Goal: Task Accomplishment & Management: Manage account settings

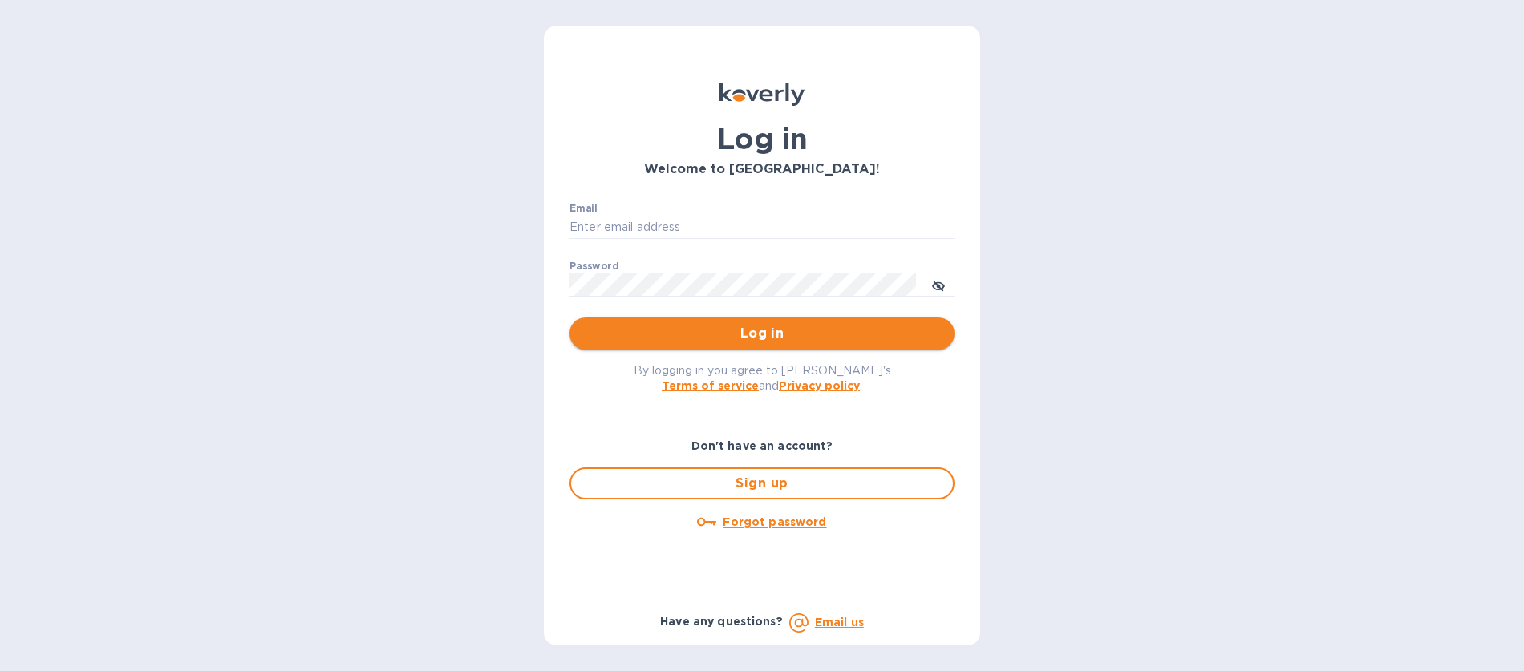
type input "[EMAIL_ADDRESS][DOMAIN_NAME]"
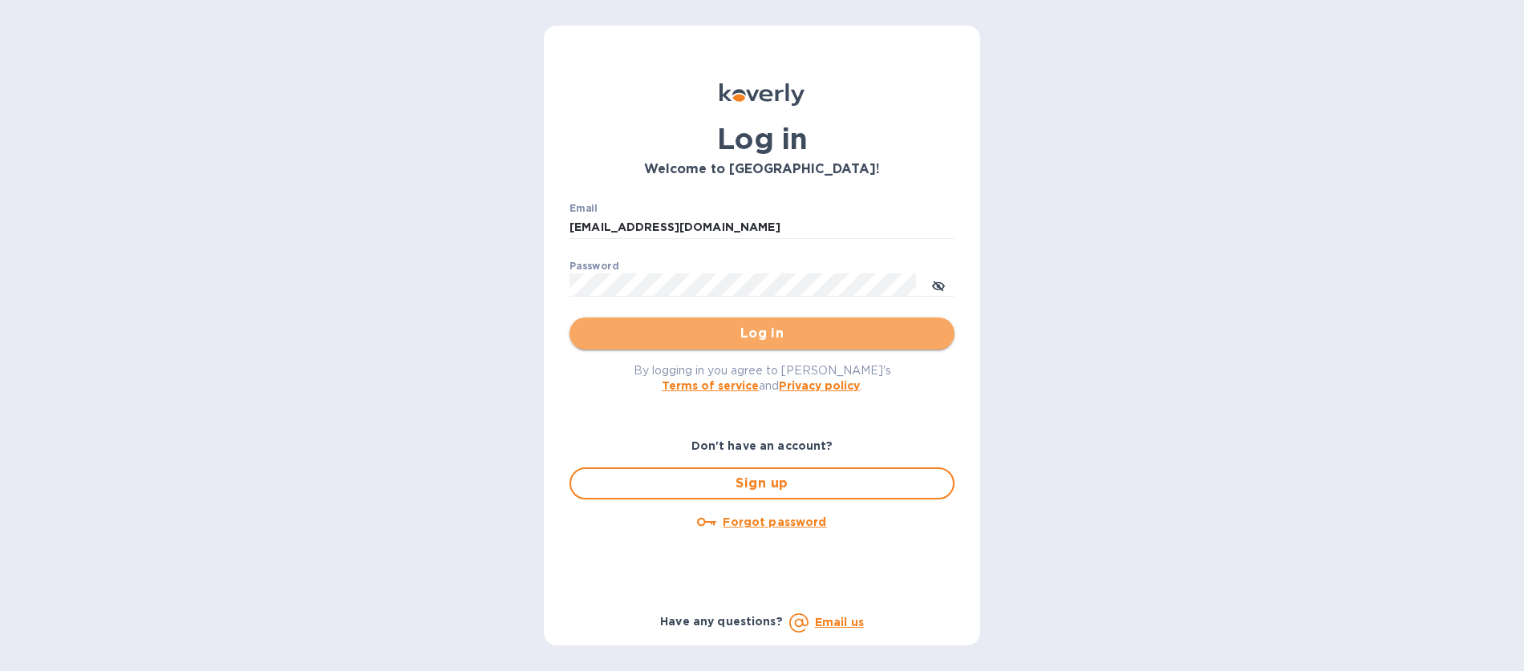
click at [775, 336] on span "Log in" at bounding box center [761, 333] width 359 height 19
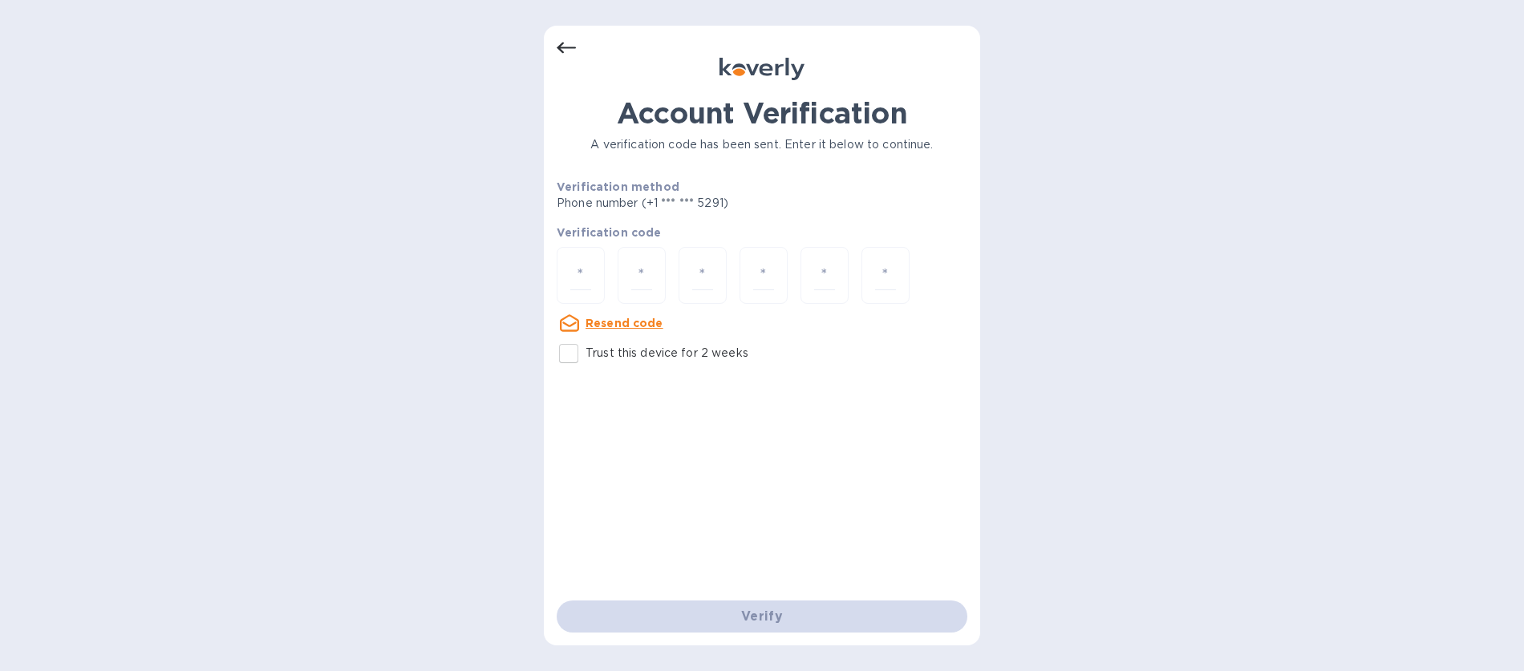
click at [565, 357] on input "Trust this device for 2 weeks" at bounding box center [569, 354] width 34 height 34
checkbox input "true"
click at [578, 277] on input "number" at bounding box center [580, 276] width 21 height 30
type input "8"
type input "4"
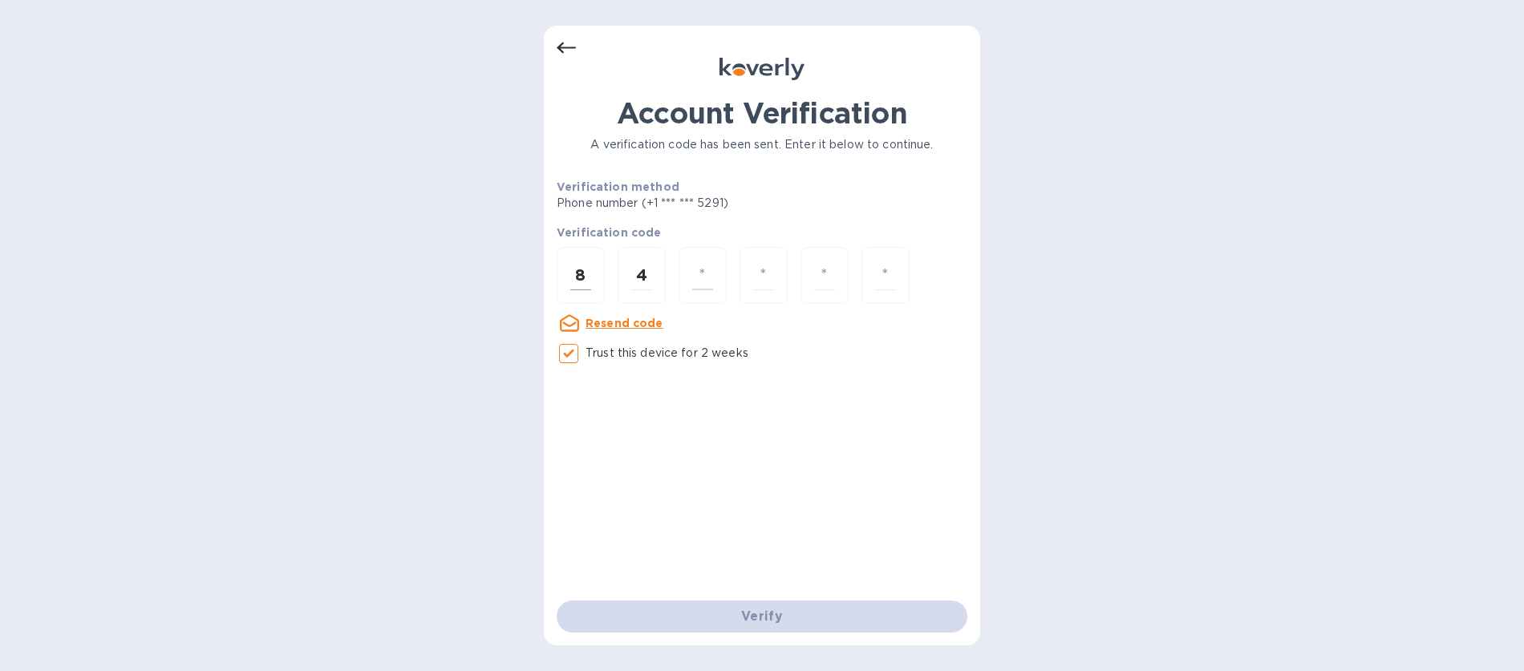
type input "3"
type input "7"
type input "6"
type input "5"
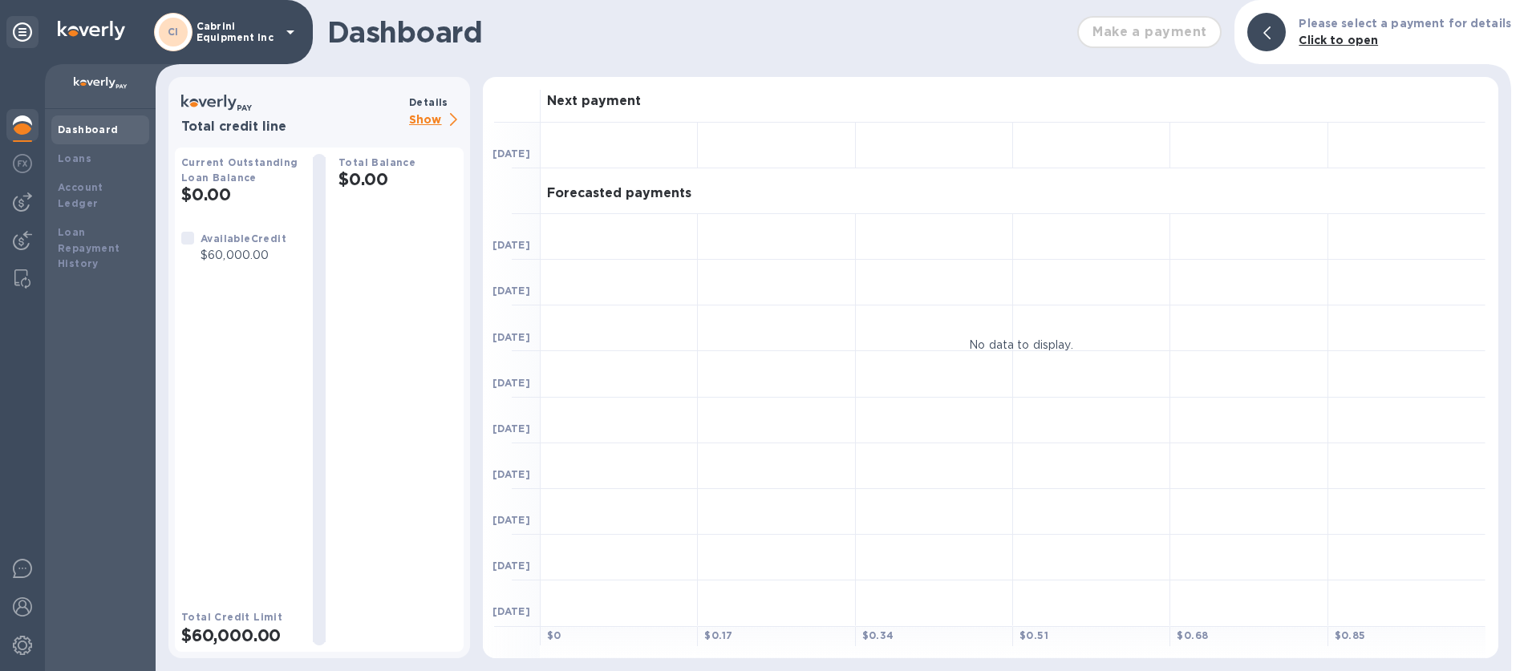
click at [432, 116] on p "Show" at bounding box center [436, 121] width 55 height 20
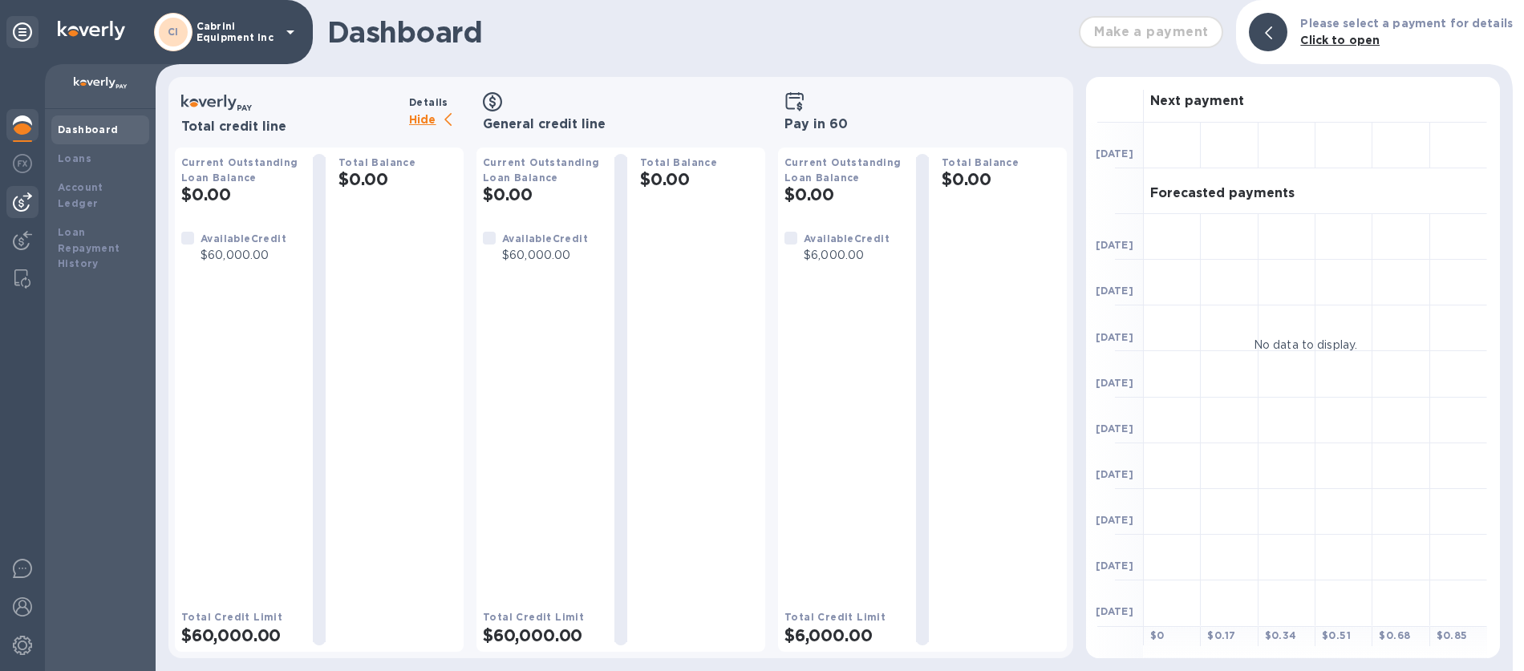
click at [23, 208] on img at bounding box center [22, 202] width 19 height 19
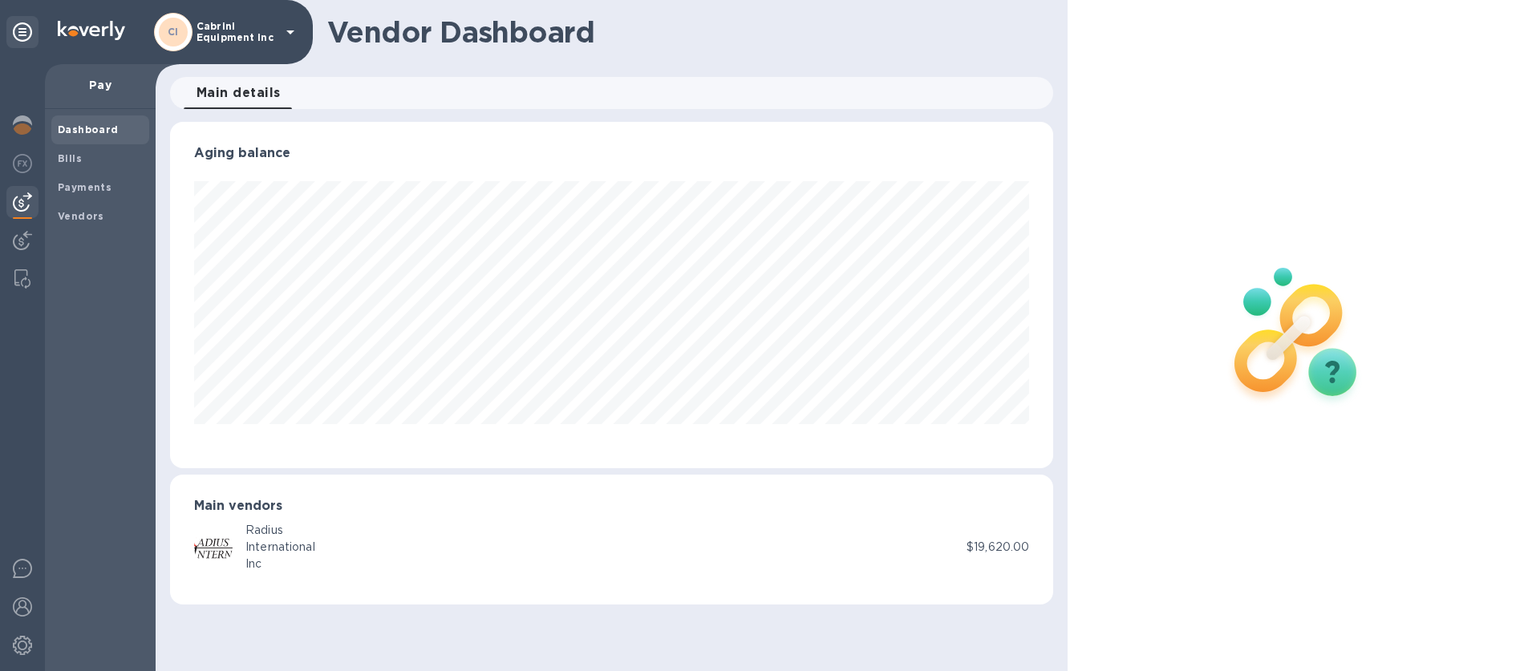
scroll to position [347, 884]
click at [75, 159] on b "Bills" at bounding box center [70, 158] width 24 height 12
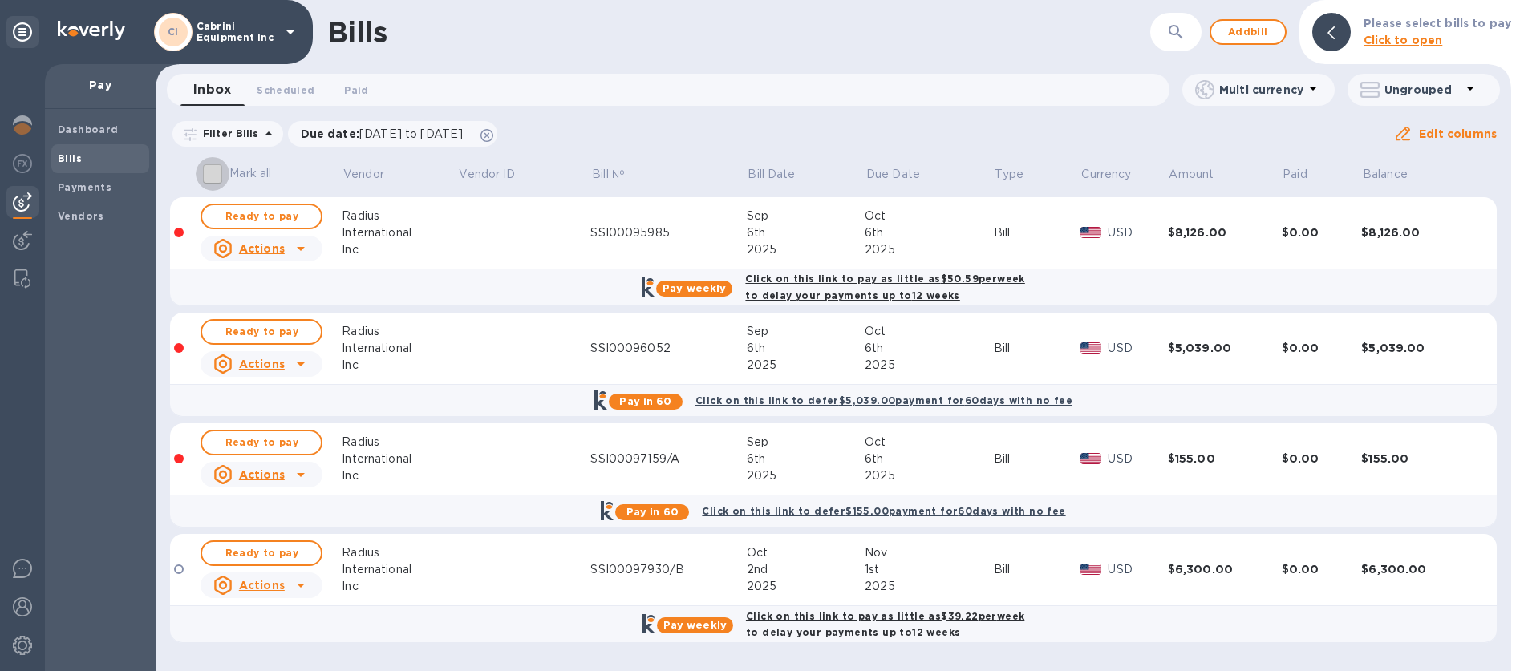
click at [210, 174] on input "Mark all" at bounding box center [213, 174] width 34 height 34
checkbox input "false"
click at [223, 220] on span "Ready to pay" at bounding box center [261, 216] width 93 height 19
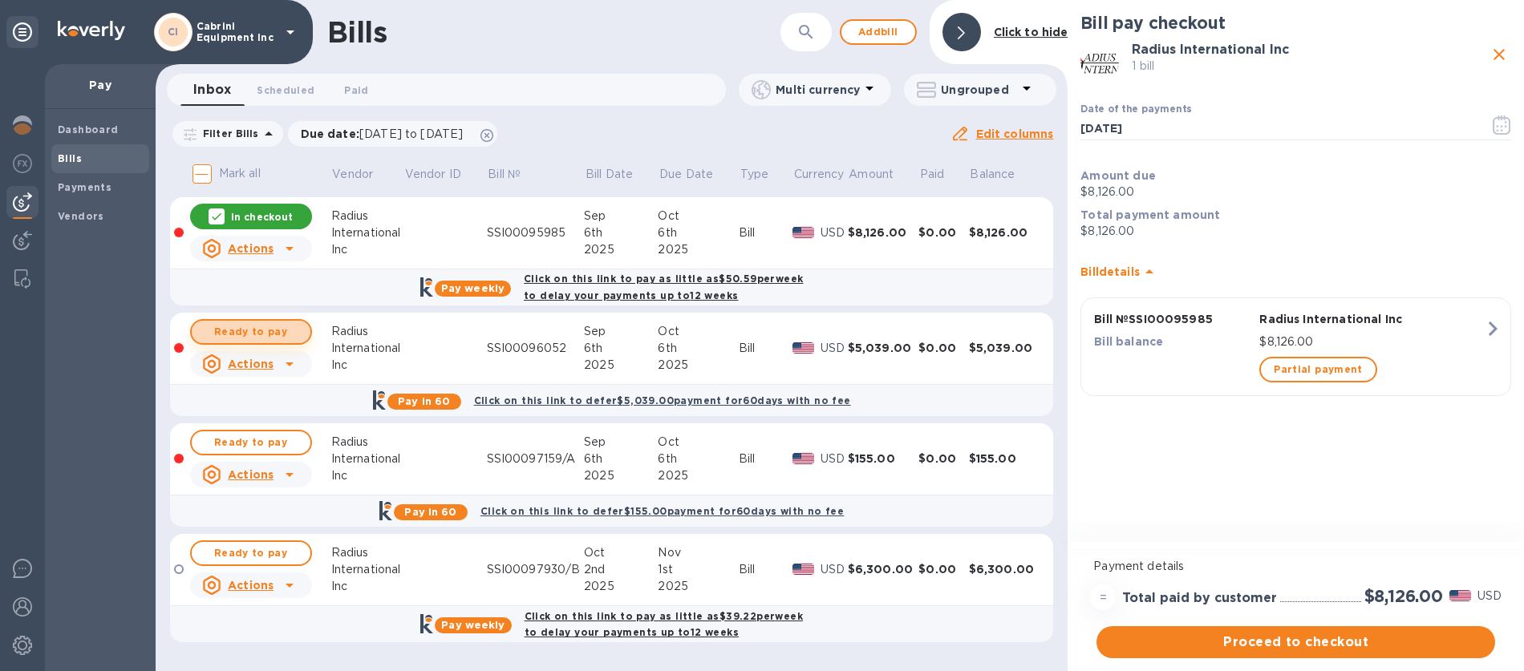
click at [212, 332] on span "Ready to pay" at bounding box center [251, 331] width 93 height 19
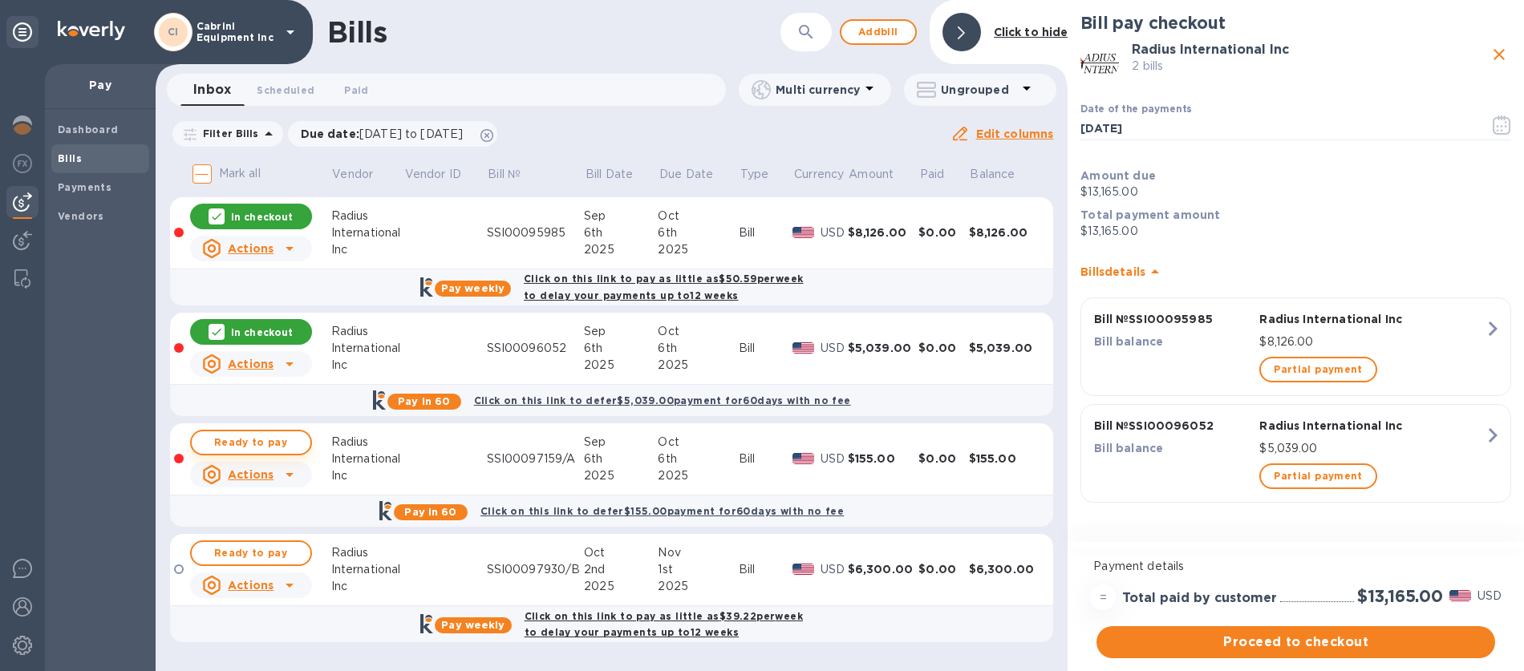
click at [209, 452] on span "Ready to pay" at bounding box center [251, 442] width 93 height 19
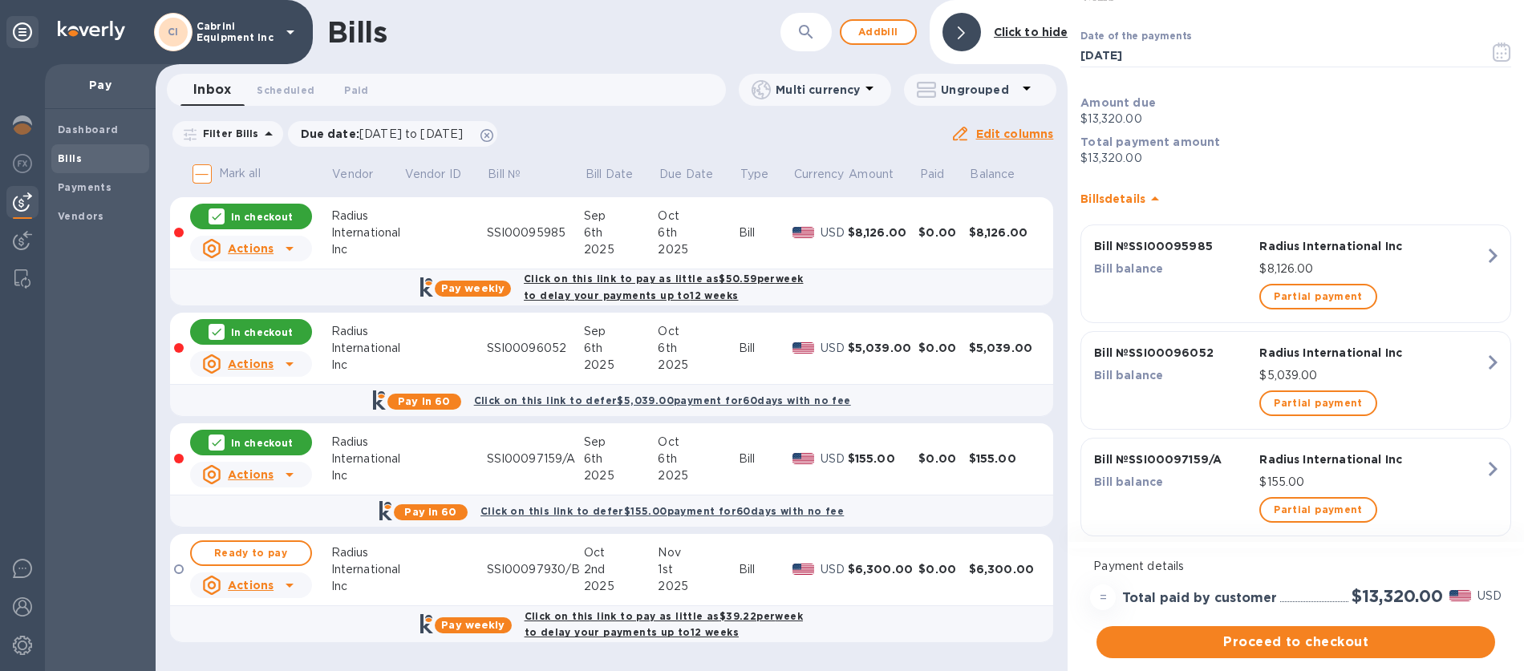
scroll to position [98, 0]
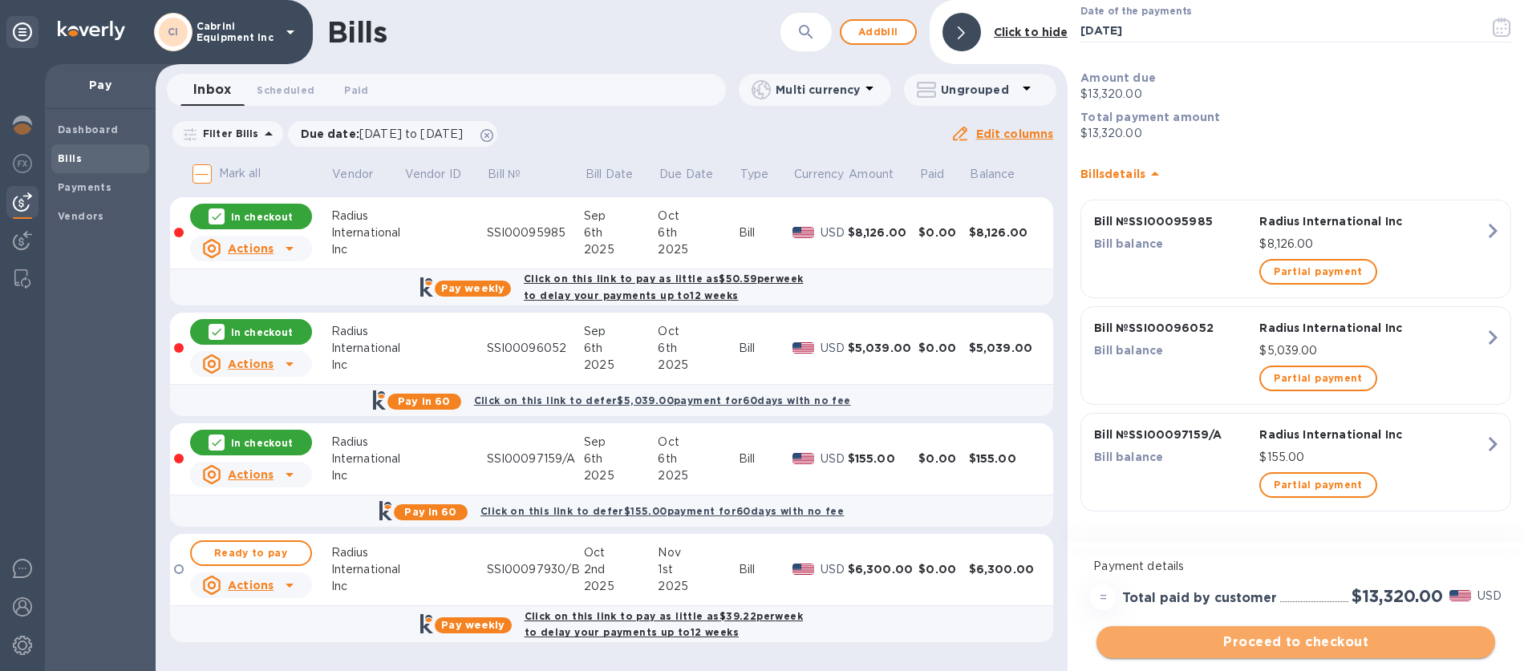
click at [1276, 644] on span "Proceed to checkout" at bounding box center [1295, 642] width 373 height 19
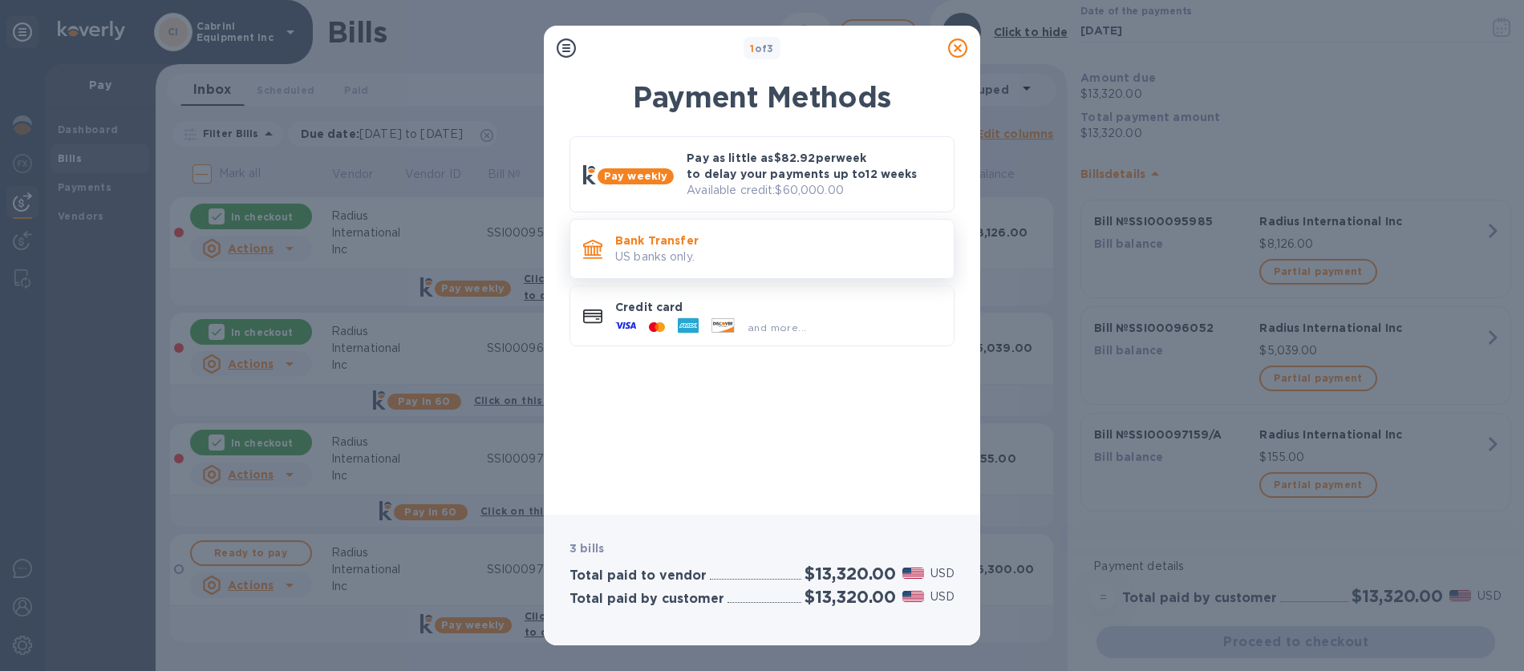
click at [683, 262] on p "US banks only." at bounding box center [778, 257] width 326 height 17
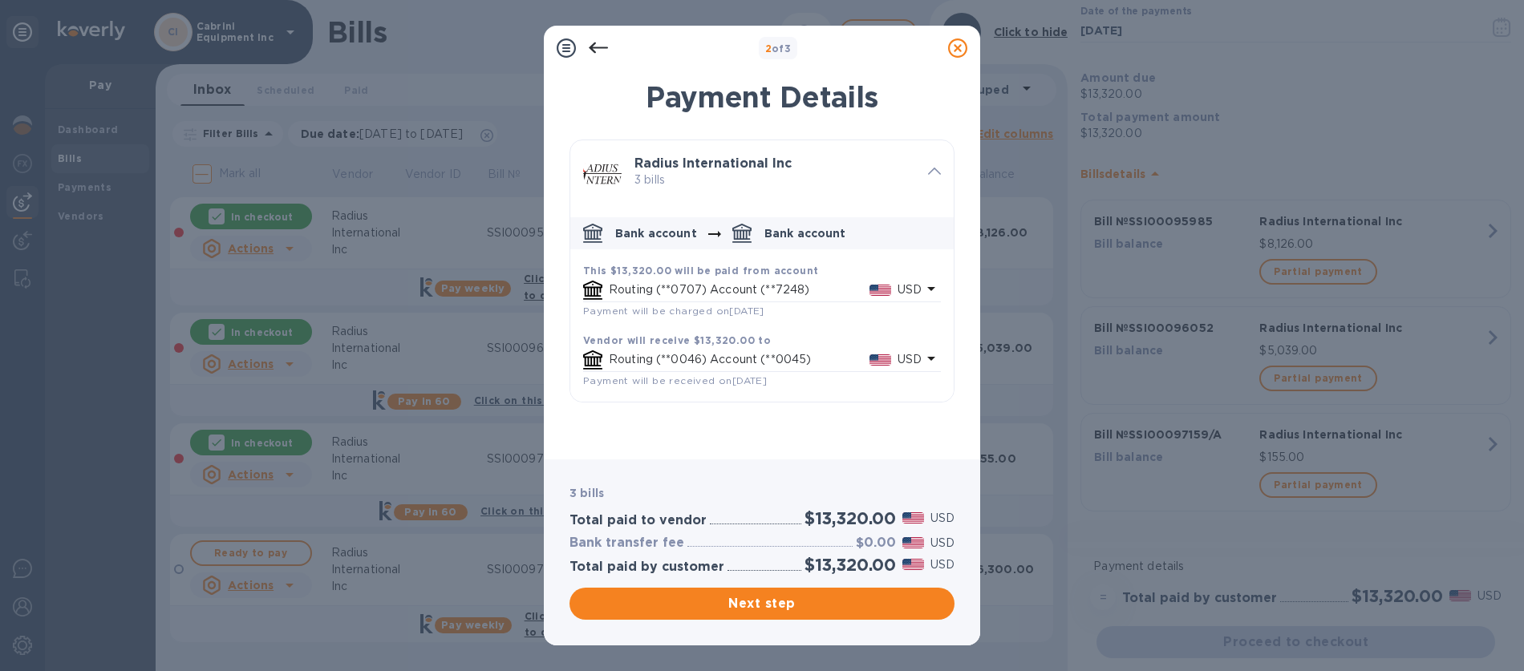
click at [843, 294] on p "Routing (**0707) Account (**7248)" at bounding box center [739, 290] width 261 height 17
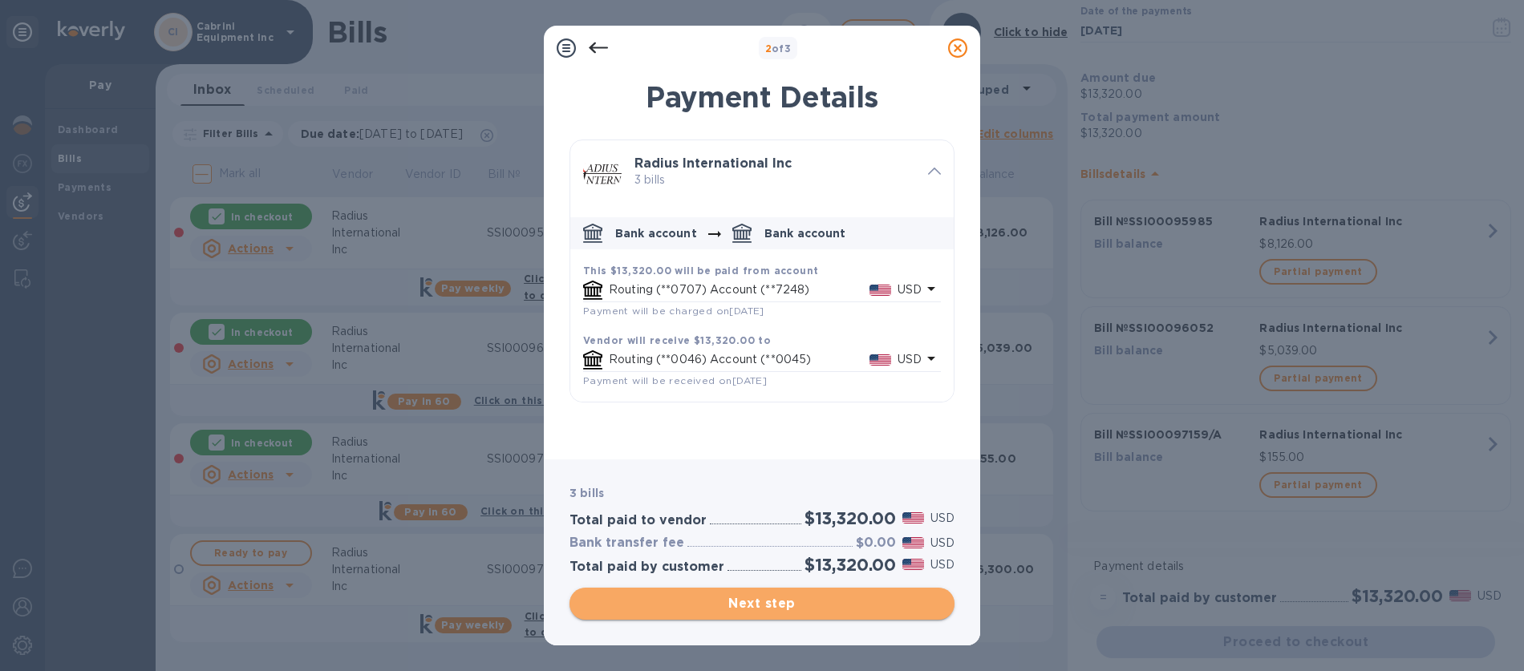
click at [780, 606] on span "Next step" at bounding box center [761, 603] width 359 height 19
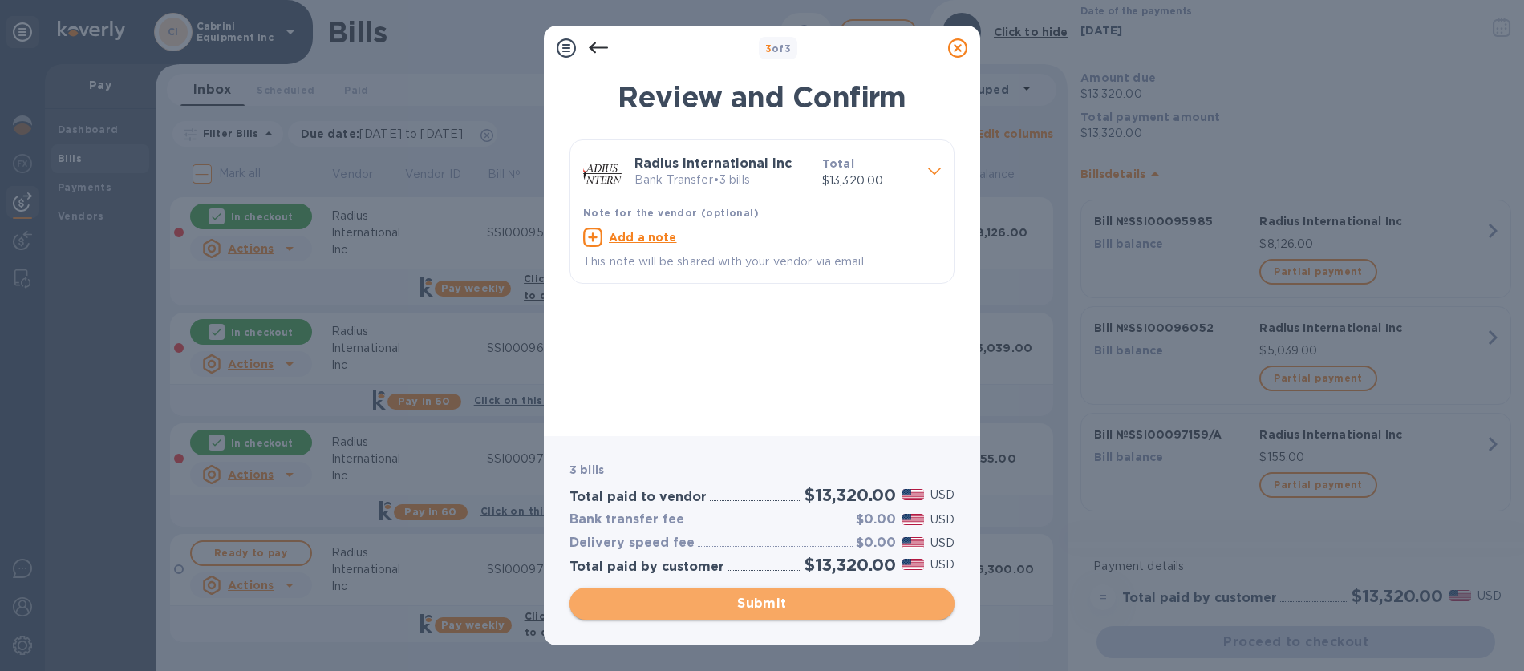
click at [751, 609] on span "Submit" at bounding box center [761, 603] width 359 height 19
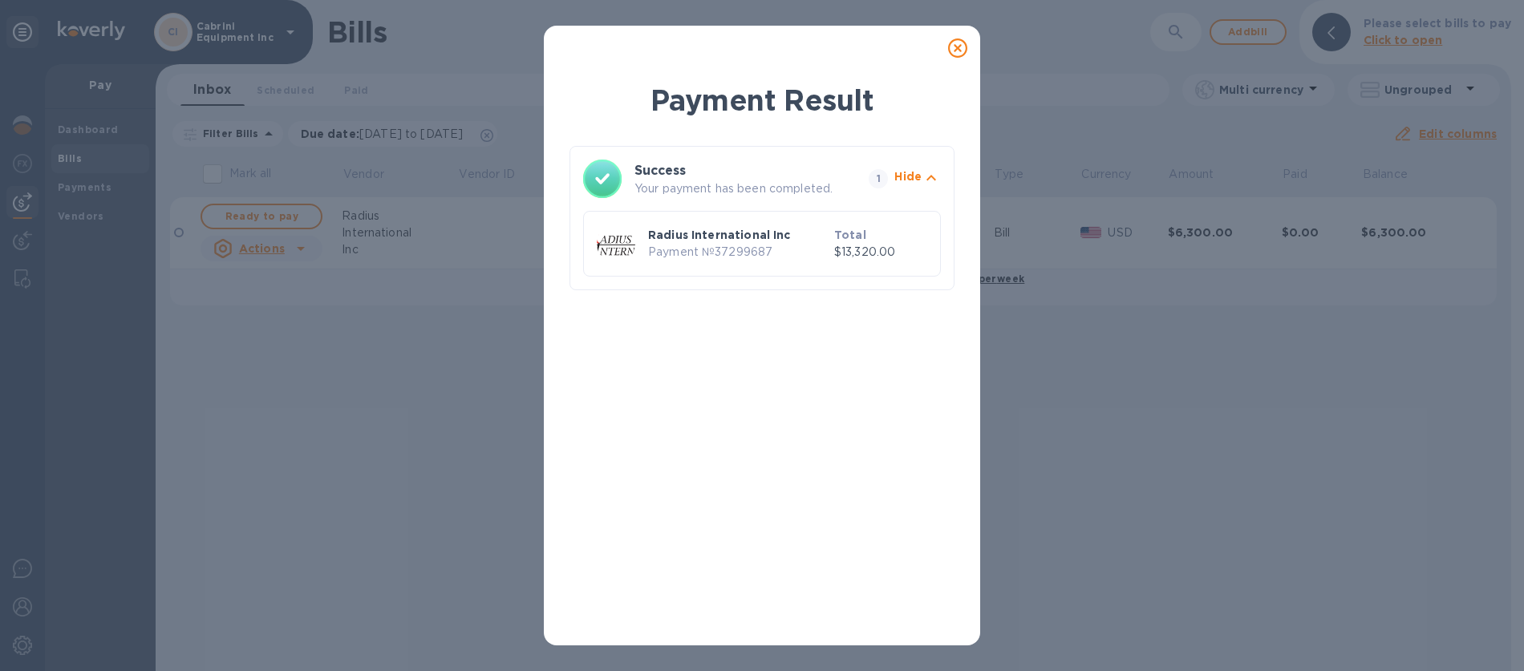
click at [960, 54] on icon at bounding box center [957, 48] width 19 height 19
